Goal: Navigation & Orientation: Find specific page/section

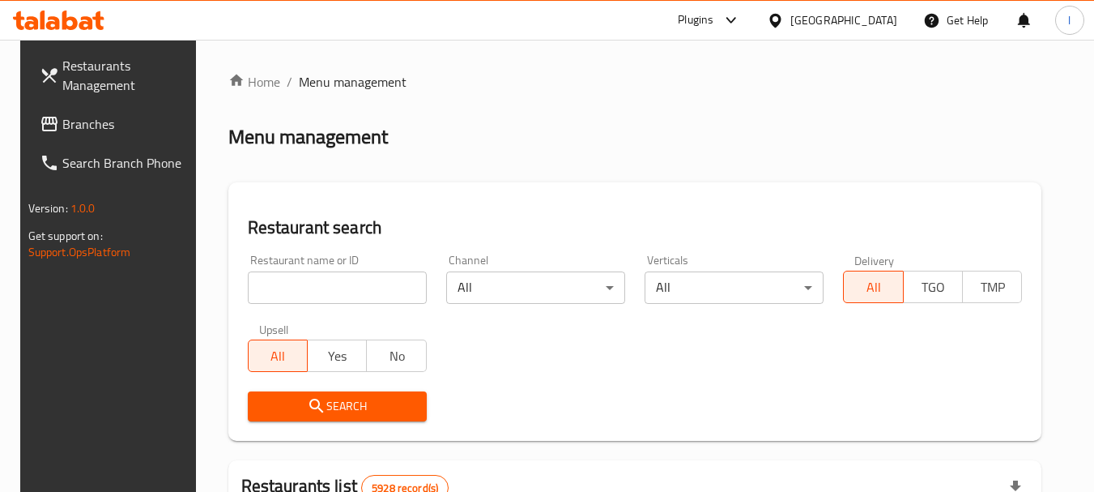
click at [847, 33] on div "[GEOGRAPHIC_DATA]" at bounding box center [832, 20] width 156 height 39
click at [860, 16] on div "[GEOGRAPHIC_DATA]" at bounding box center [843, 20] width 107 height 18
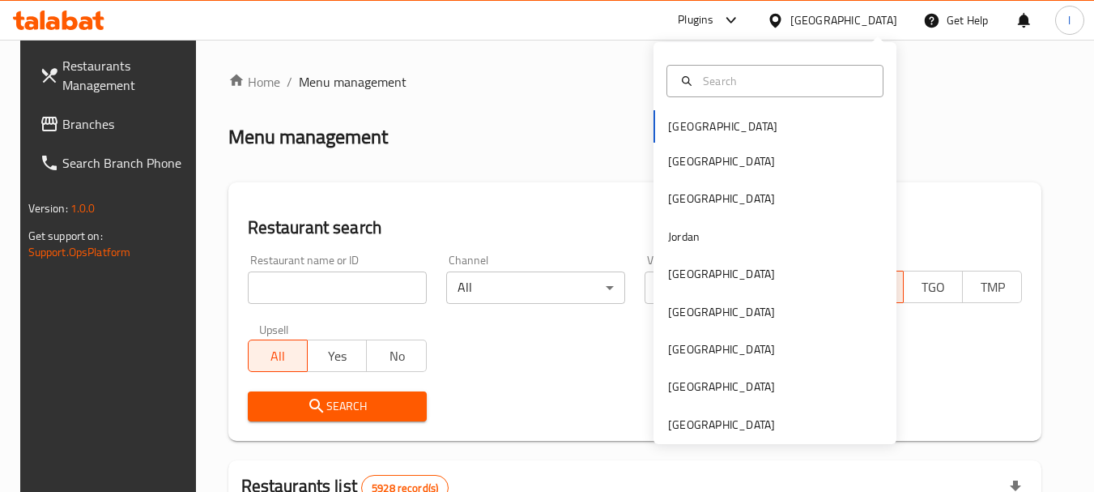
click at [735, 436] on div "[GEOGRAPHIC_DATA] [GEOGRAPHIC_DATA] [GEOGRAPHIC_DATA] [GEOGRAPHIC_DATA] [GEOGRA…" at bounding box center [775, 243] width 243 height 402
click at [712, 424] on div "[GEOGRAPHIC_DATA]" at bounding box center [721, 424] width 107 height 18
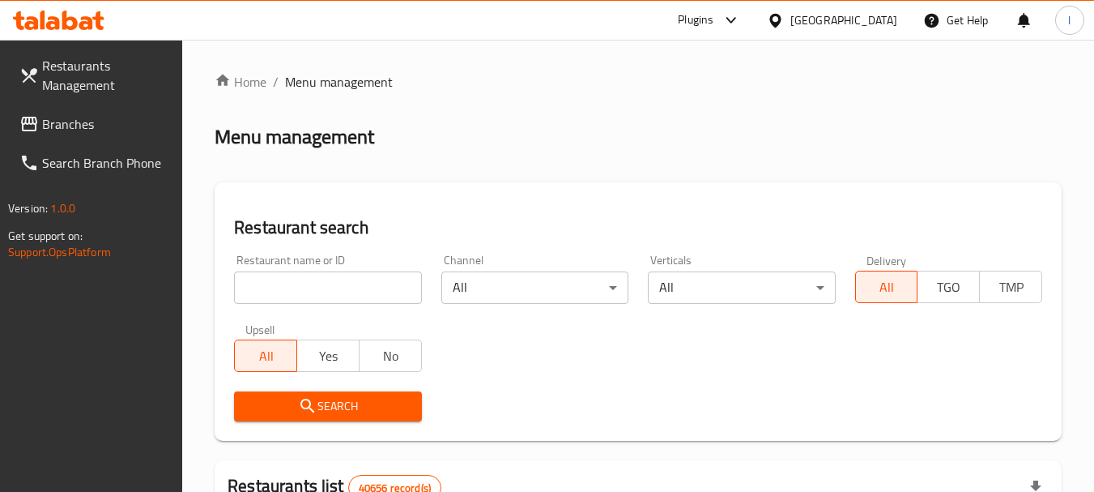
click at [98, 131] on span "Branches" at bounding box center [106, 123] width 128 height 19
click at [66, 129] on span "Branches" at bounding box center [106, 123] width 128 height 19
